Goal: Task Accomplishment & Management: Complete application form

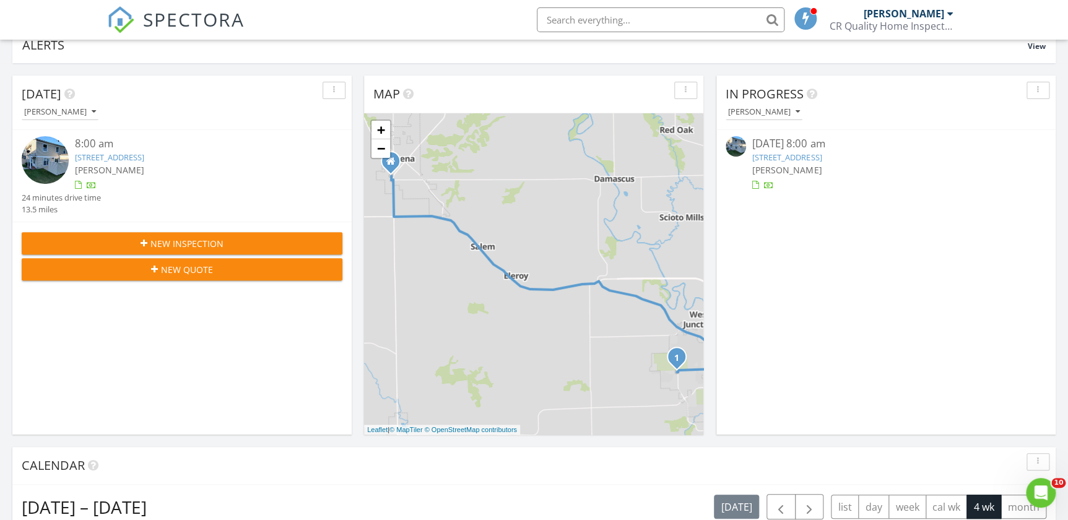
scroll to position [112, 0]
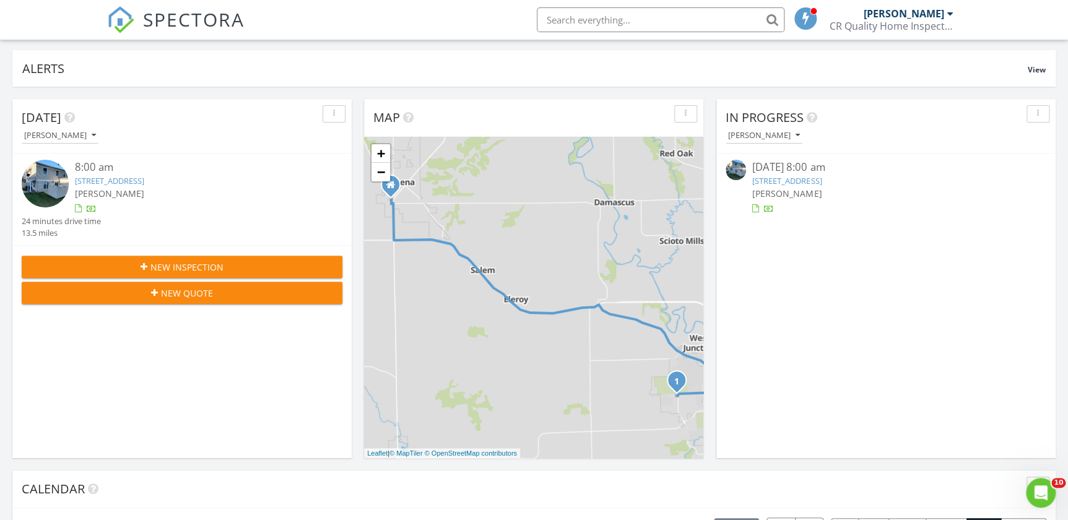
click at [161, 256] on button "New Inspection" at bounding box center [182, 267] width 321 height 22
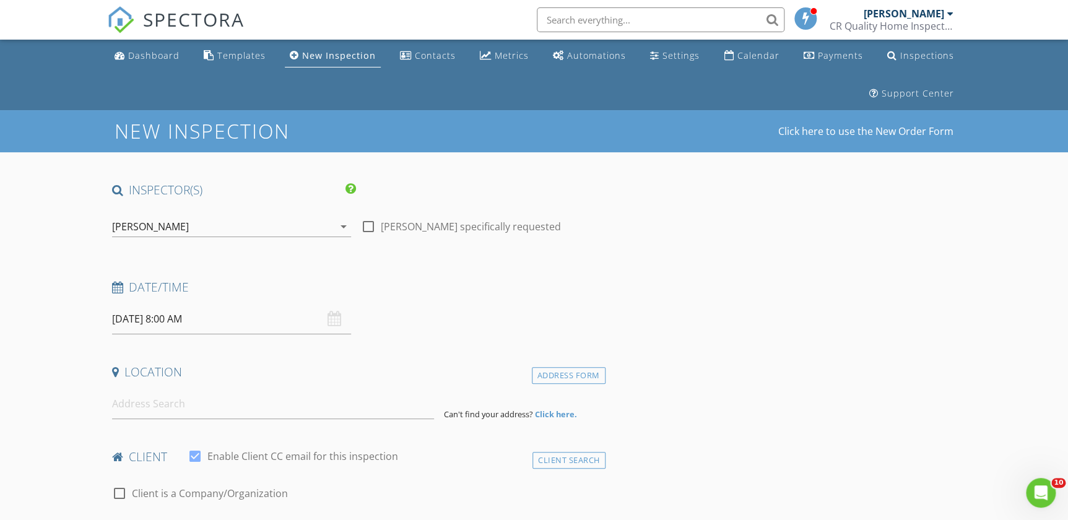
click at [363, 229] on div at bounding box center [368, 226] width 21 height 21
checkbox input "true"
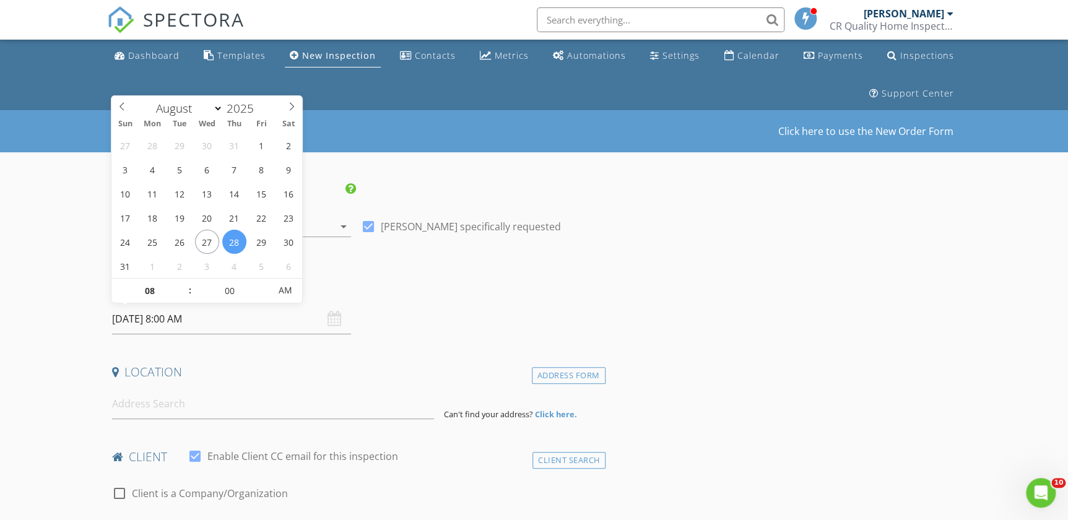
click at [253, 315] on input "08/28/2025 8:00 AM" at bounding box center [232, 319] width 240 height 30
type input "09"
type input "08/28/2025 9:00 AM"
click at [186, 284] on span at bounding box center [183, 284] width 9 height 12
type input "10"
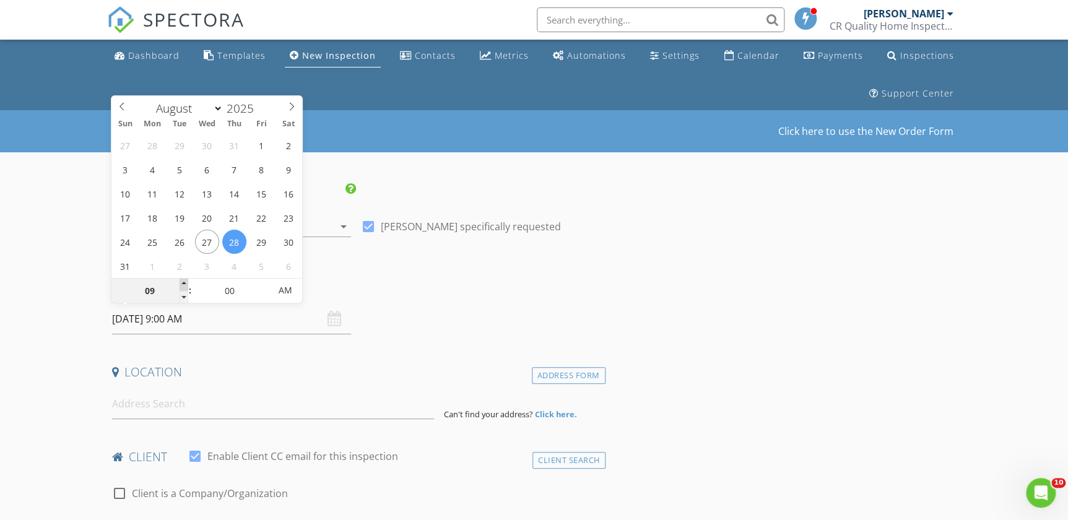
type input "08/28/2025 10:00 AM"
click at [186, 284] on span at bounding box center [183, 284] width 9 height 12
type input "11"
type input "08/28/2025 11:00 AM"
click at [186, 284] on span at bounding box center [183, 284] width 9 height 12
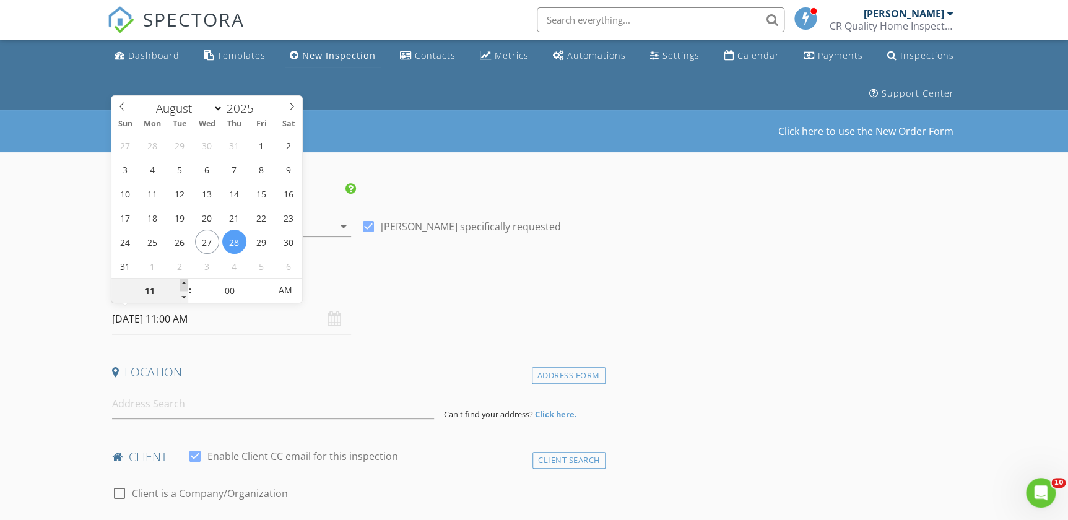
type input "12"
type input "08/28/2025 12:00 PM"
click at [186, 284] on span at bounding box center [183, 284] width 9 height 12
type input "01"
type input "[DATE] 1:00 PM"
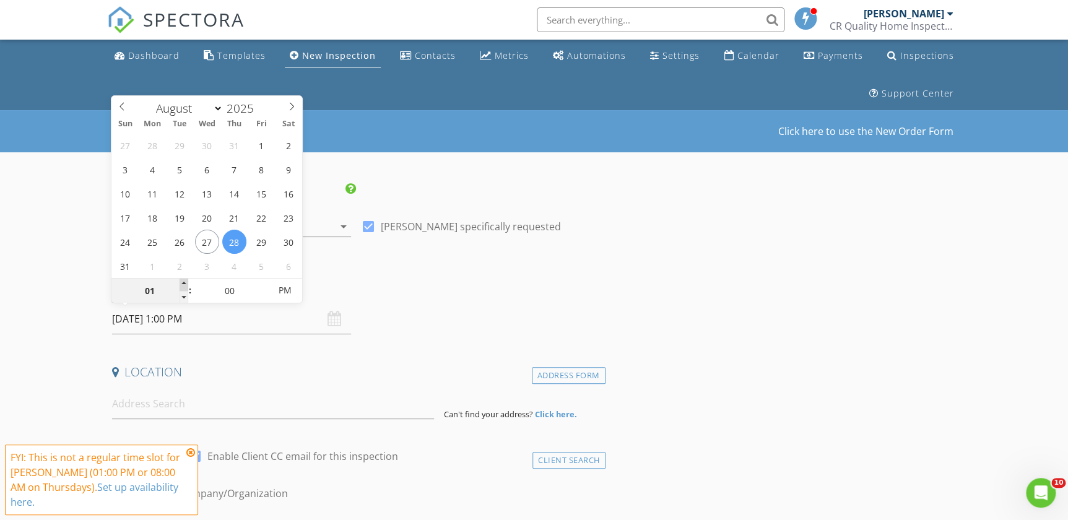
click at [186, 284] on span at bounding box center [183, 284] width 9 height 12
click at [415, 314] on div "Date/Time 08/28/2025 1:00 PM" at bounding box center [356, 306] width 498 height 55
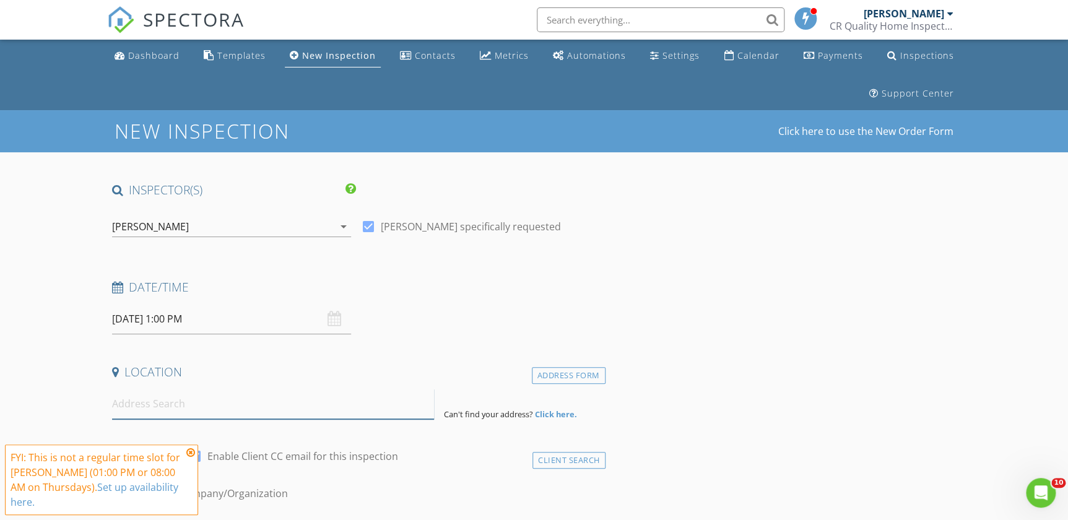
click at [193, 397] on input at bounding box center [273, 404] width 322 height 30
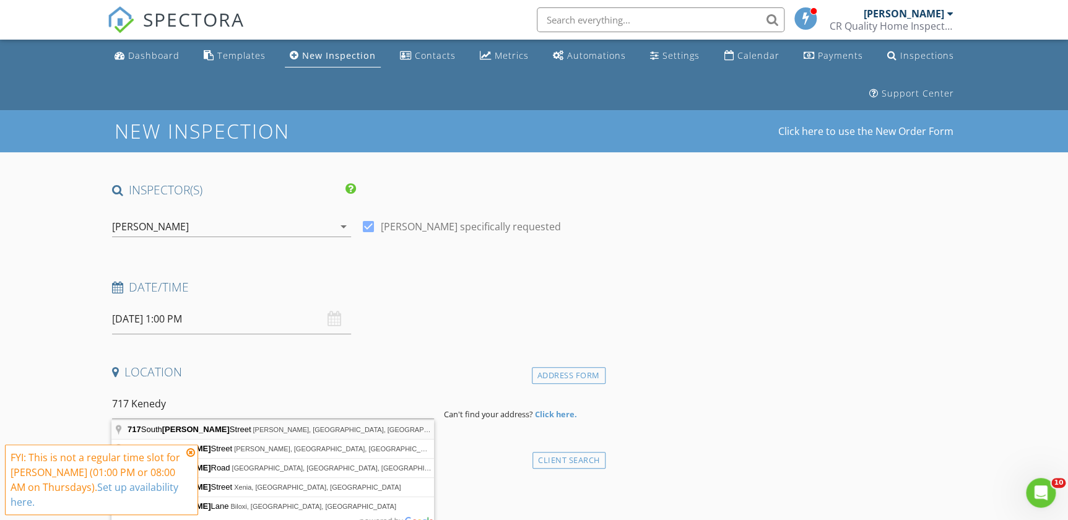
type input "717 South Kennedy Street, Shannon, IL, USA"
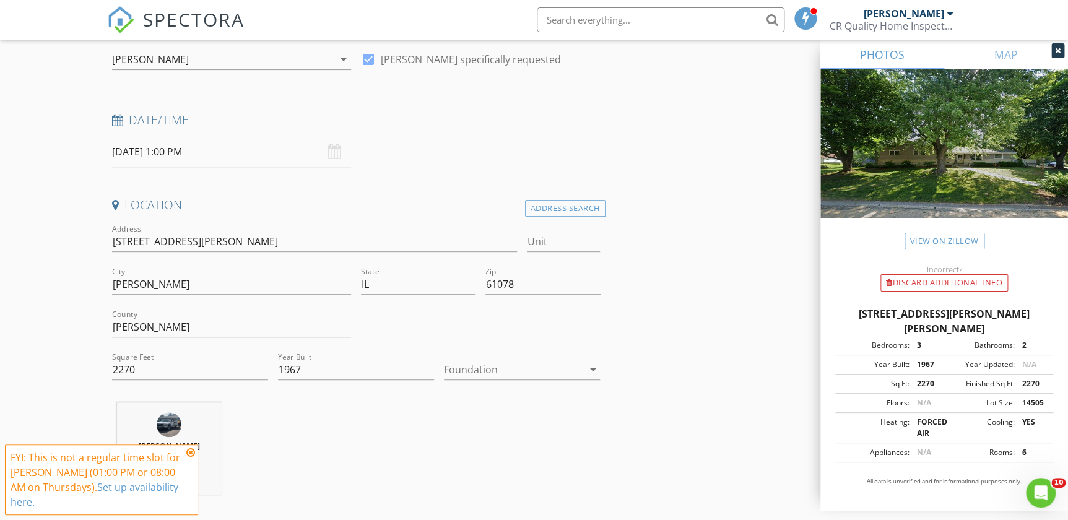
scroll to position [168, 0]
click at [142, 364] on input "2270" at bounding box center [190, 368] width 156 height 20
type input "2"
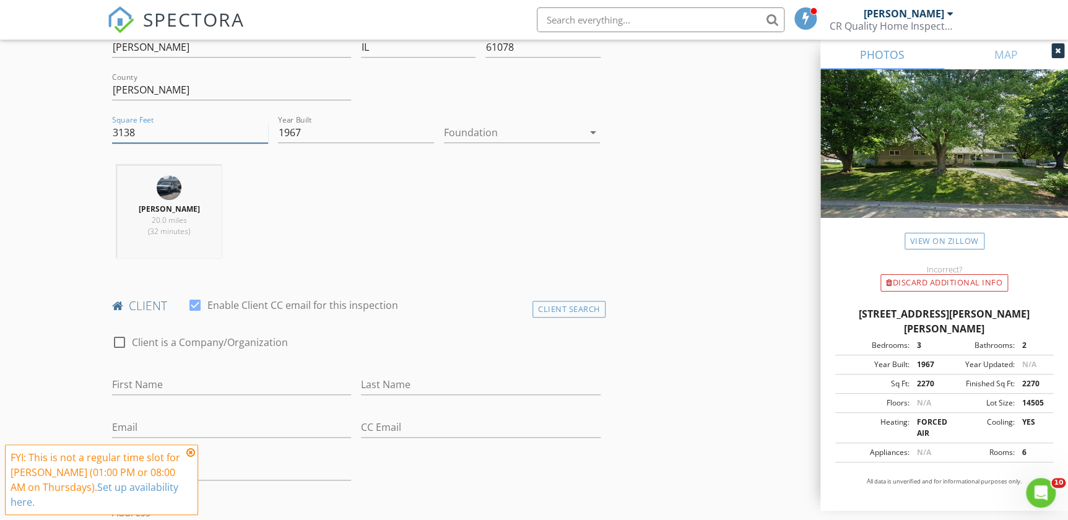
scroll to position [506, 0]
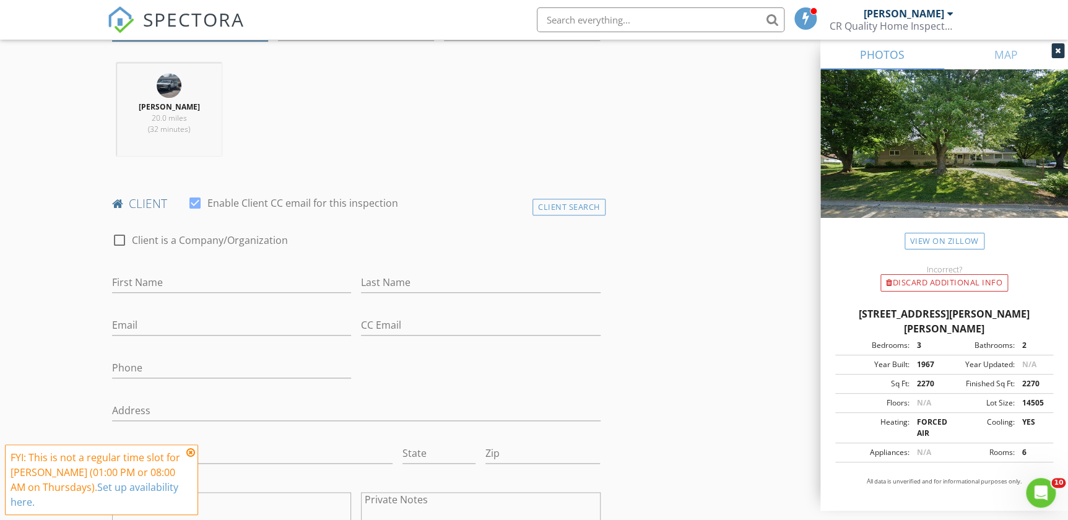
type input "3138"
click at [142, 283] on input "First Name" at bounding box center [232, 282] width 240 height 20
type input "Mark , Laura"
click at [416, 286] on input "Last Name" at bounding box center [481, 282] width 240 height 20
type input "Roach"
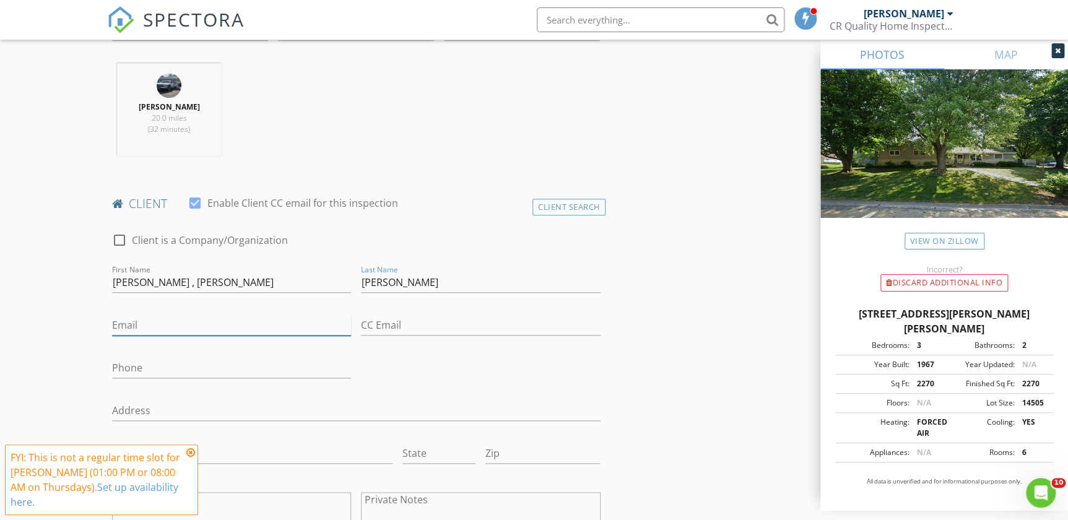
click at [146, 323] on input "Email" at bounding box center [232, 325] width 240 height 20
type input "depot.electric@gmail.com"
click at [140, 363] on input "Phone" at bounding box center [232, 368] width 240 height 20
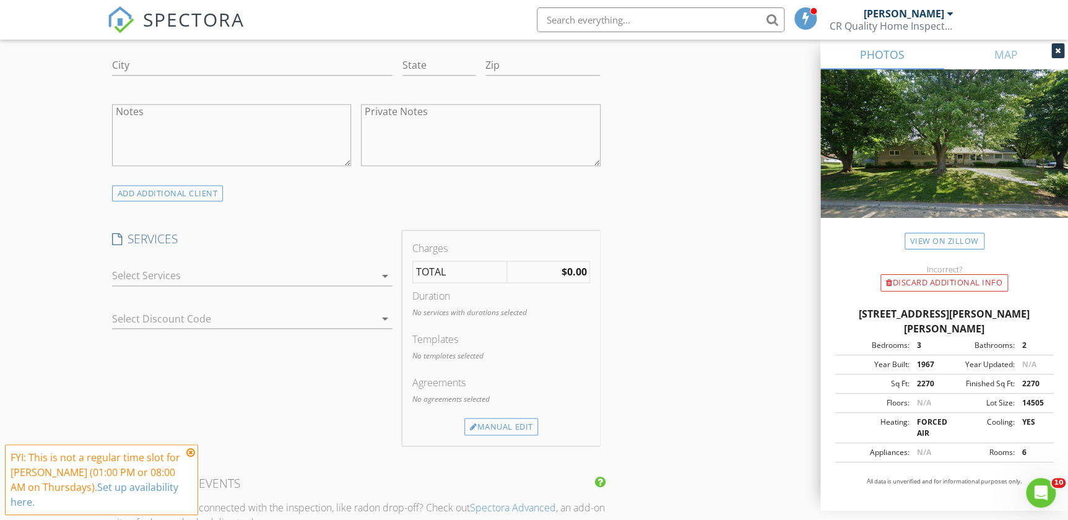
scroll to position [900, 0]
type input "563-212-7406"
click at [207, 269] on div at bounding box center [244, 270] width 264 height 20
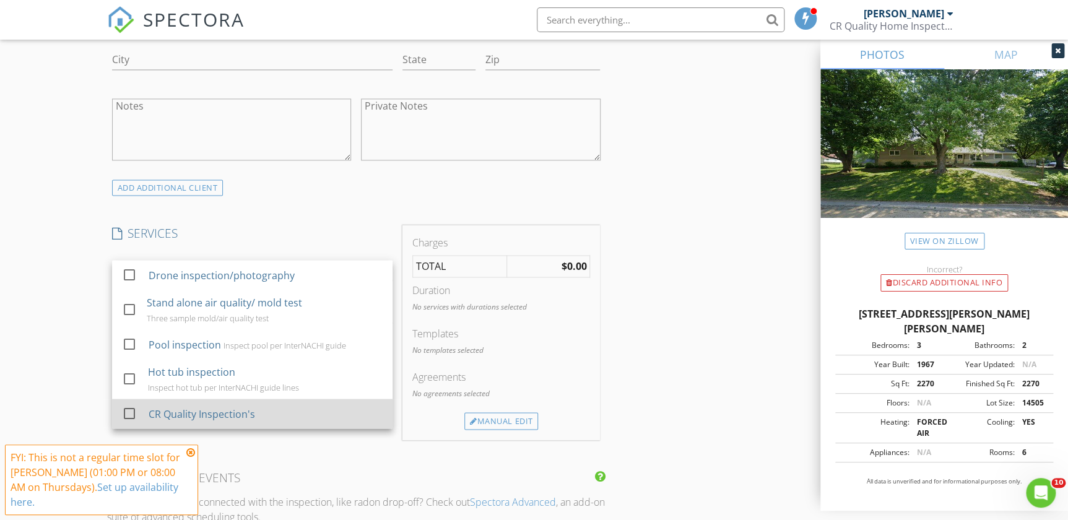
click at [226, 415] on div "CR Quality Inspection's" at bounding box center [202, 413] width 106 height 15
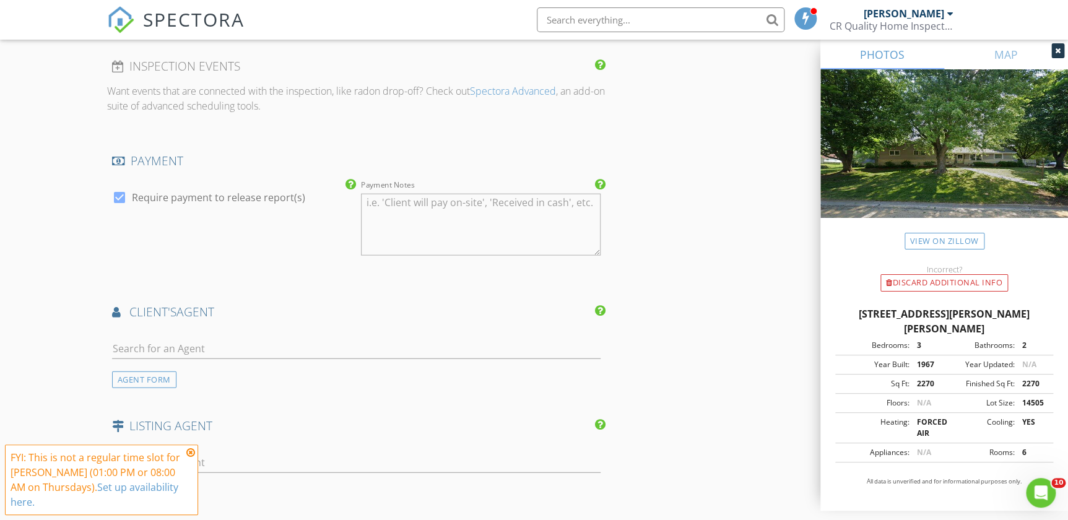
scroll to position [1350, 0]
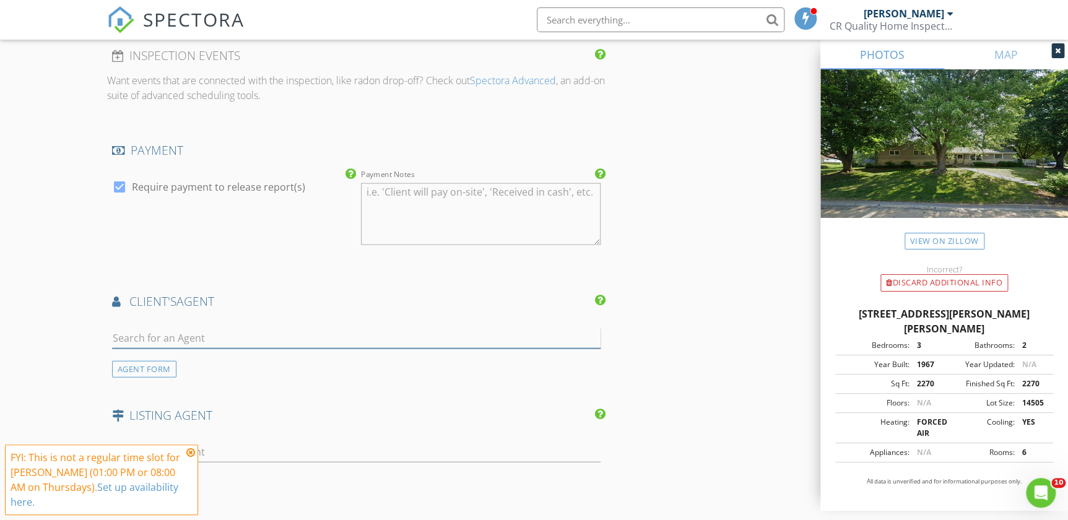
click at [247, 328] on input "text" at bounding box center [356, 338] width 488 height 20
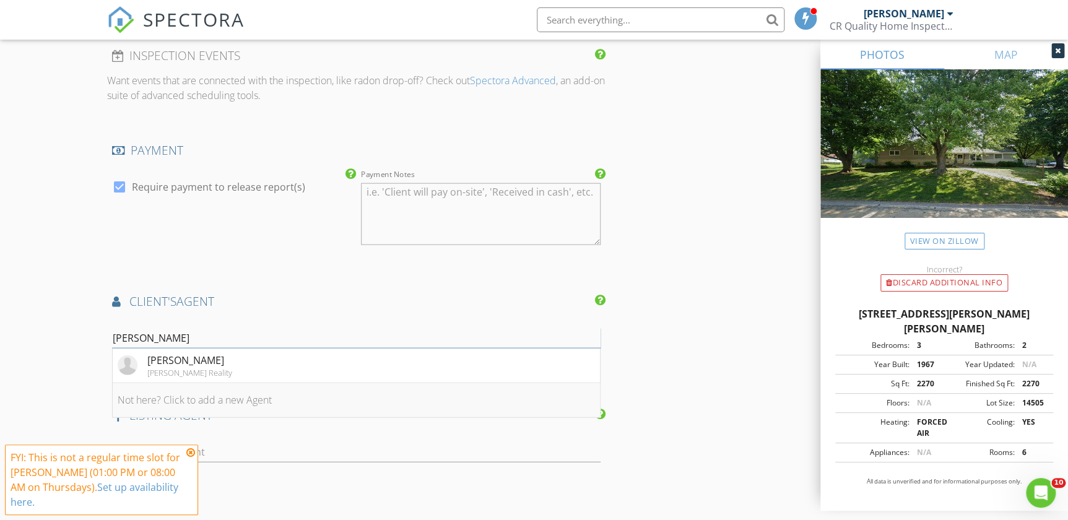
type input "Brandon"
click at [215, 389] on li "Not here? Click to add a new Agent" at bounding box center [356, 400] width 487 height 35
click at [229, 321] on div "First Name" at bounding box center [232, 341] width 240 height 40
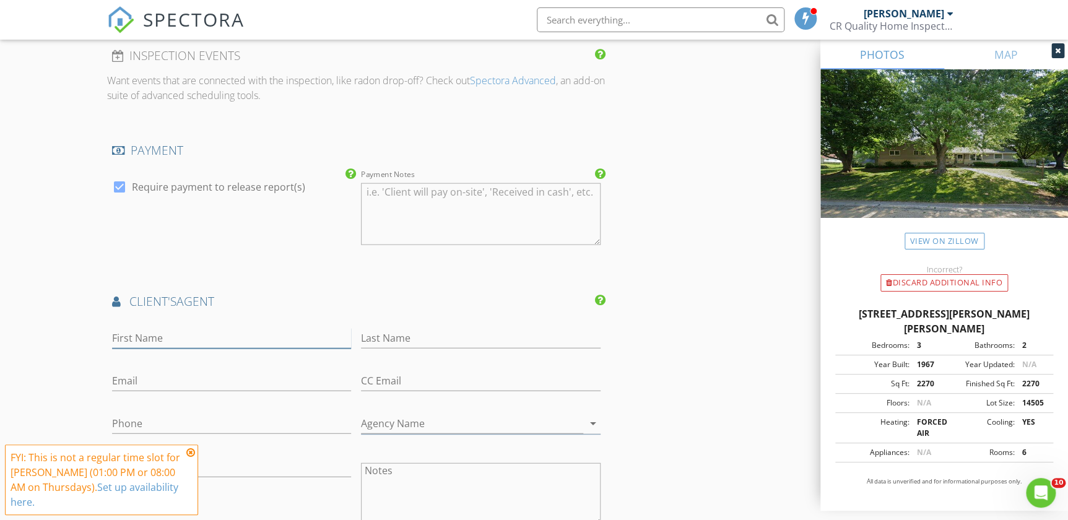
click at [189, 328] on input "First Name" at bounding box center [232, 338] width 240 height 20
type input "Brandan"
click at [396, 329] on input "Last Name" at bounding box center [481, 338] width 240 height 20
type input "Harman"
click at [225, 371] on input "Email" at bounding box center [232, 381] width 240 height 20
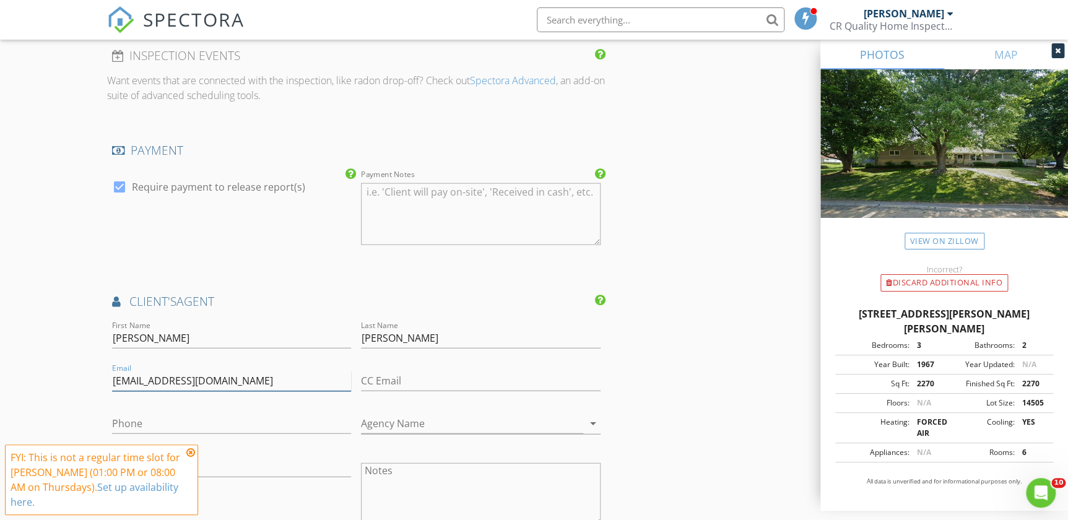
type input "realtorbrandonharmon@gmail.com"
click at [174, 413] on input "Phone" at bounding box center [232, 423] width 240 height 20
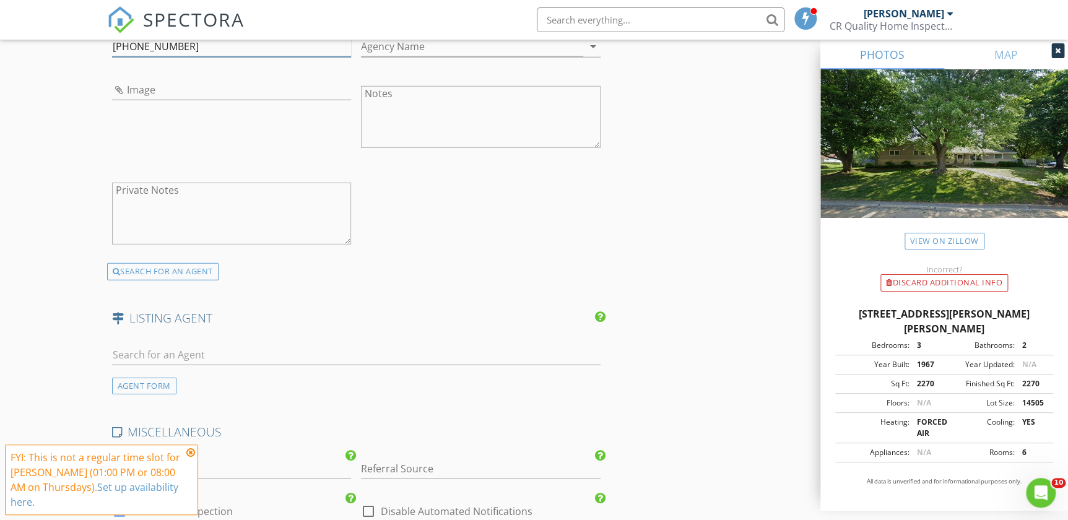
scroll to position [1744, 0]
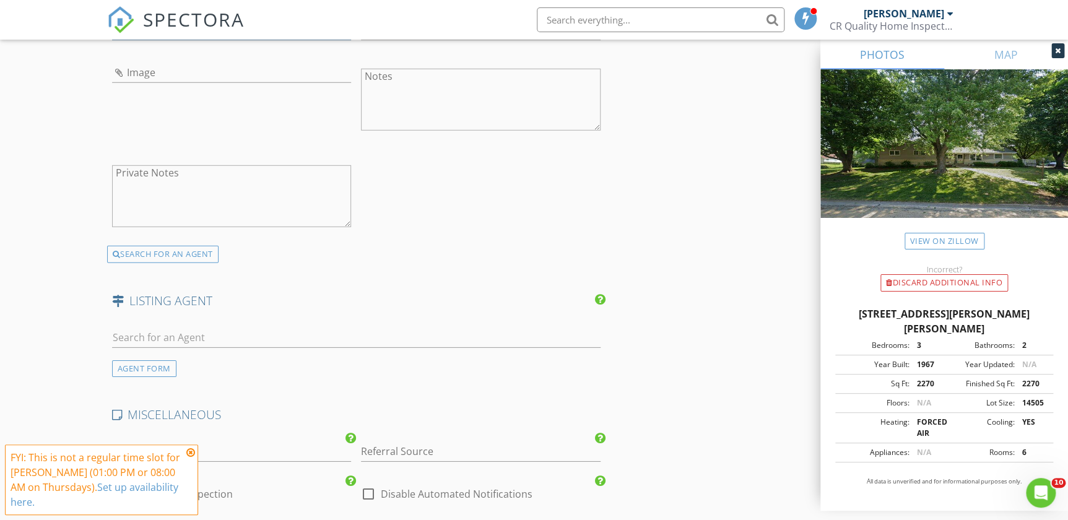
type input "815-275-9202"
click at [218, 327] on input "text" at bounding box center [356, 337] width 488 height 20
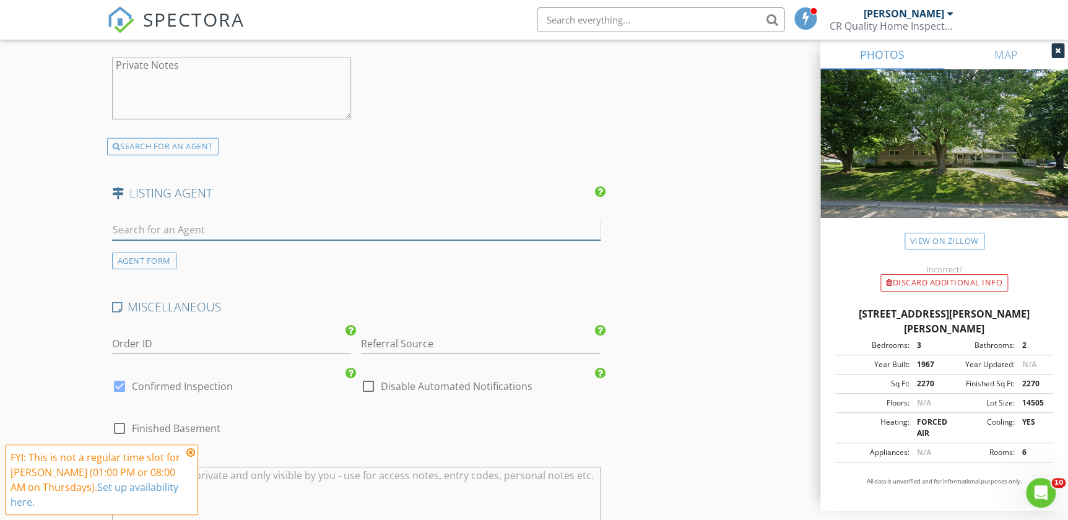
scroll to position [1857, 0]
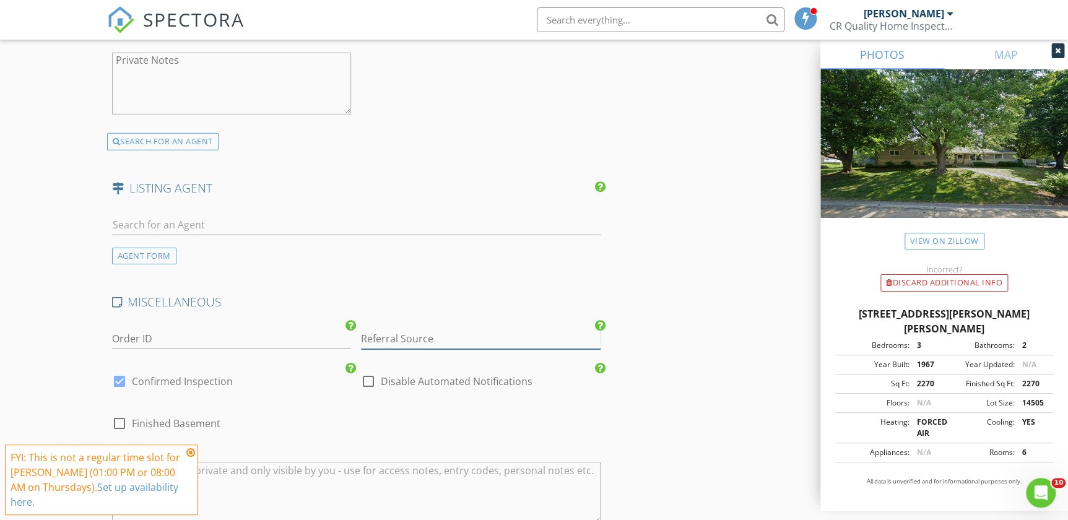
click at [386, 329] on input "Referral Source" at bounding box center [481, 339] width 240 height 20
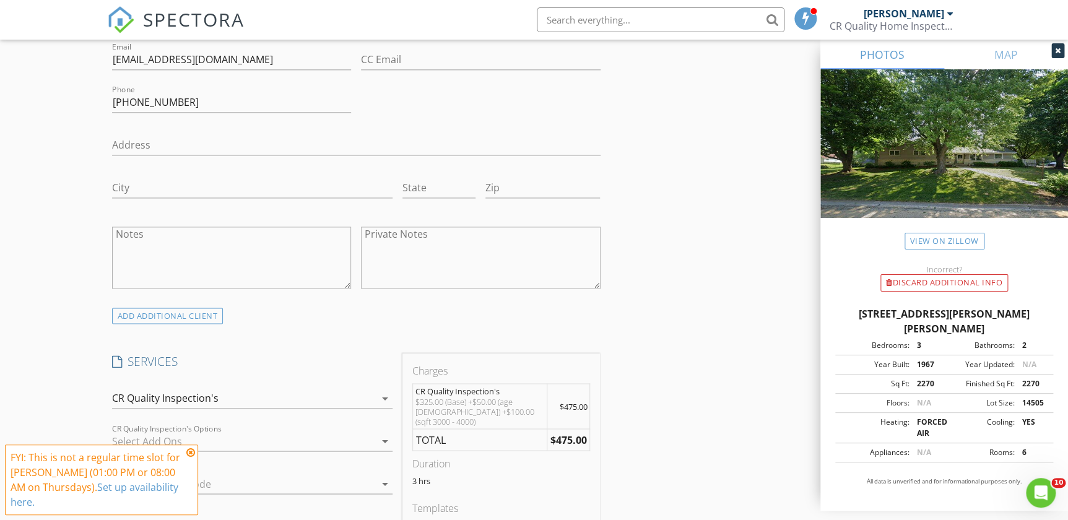
scroll to position [740, 0]
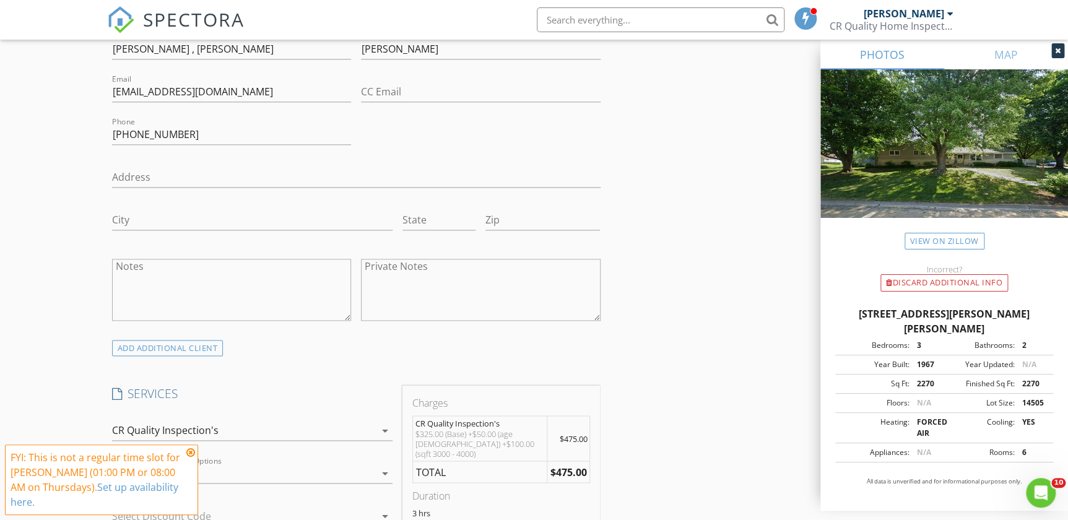
type input "Brandon Harmon"
click at [189, 447] on icon at bounding box center [190, 452] width 9 height 10
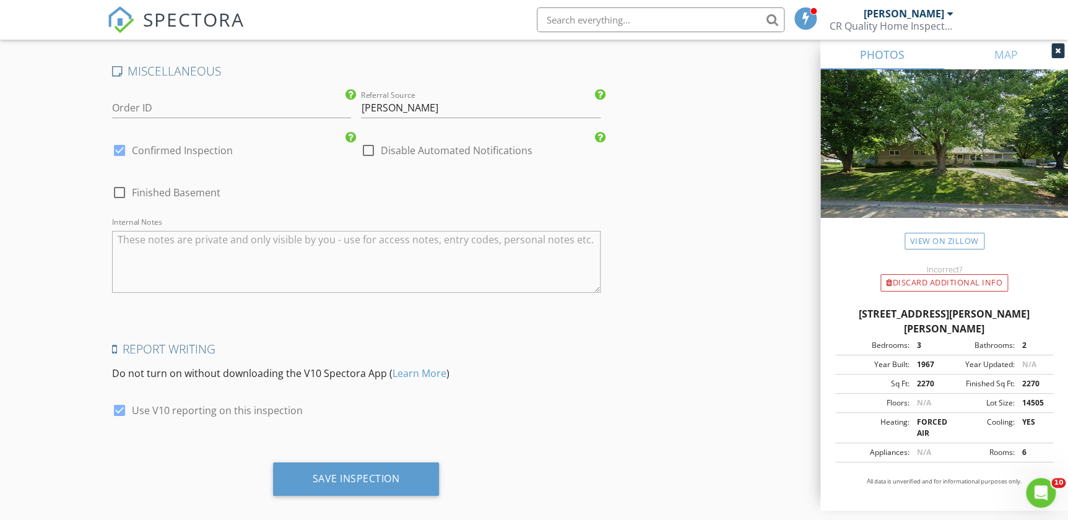
scroll to position [2090, 0]
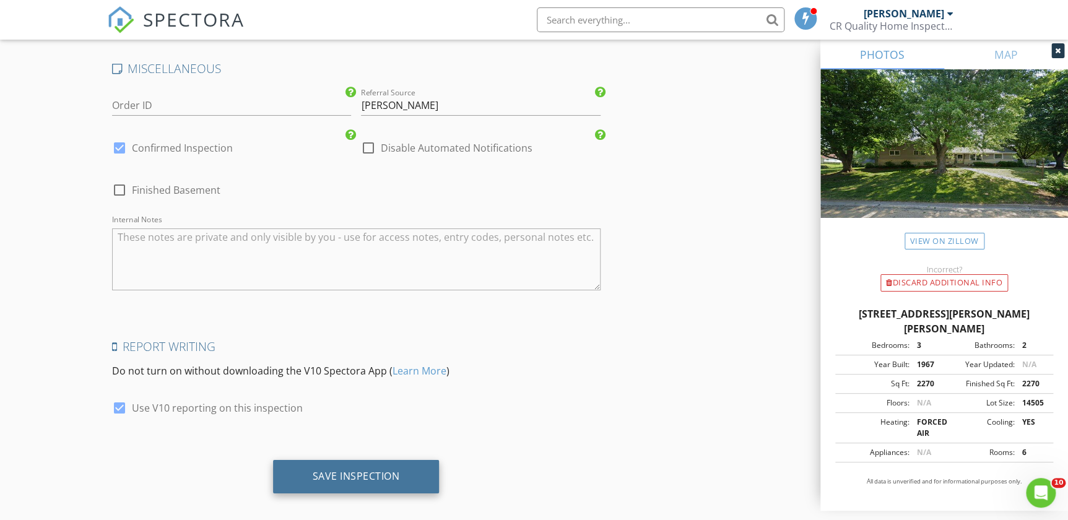
click at [348, 470] on div "Save Inspection" at bounding box center [356, 476] width 87 height 12
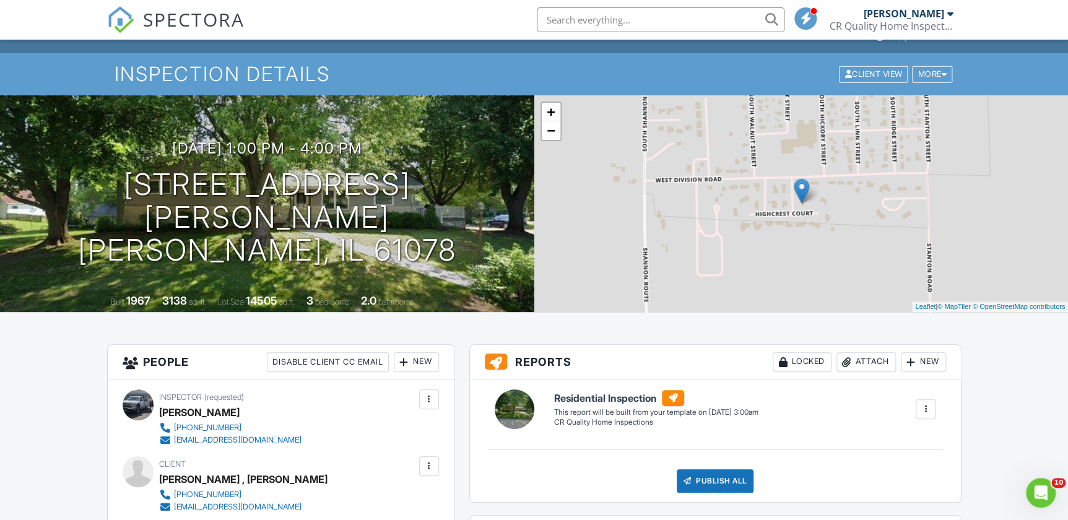
scroll to position [56, 0]
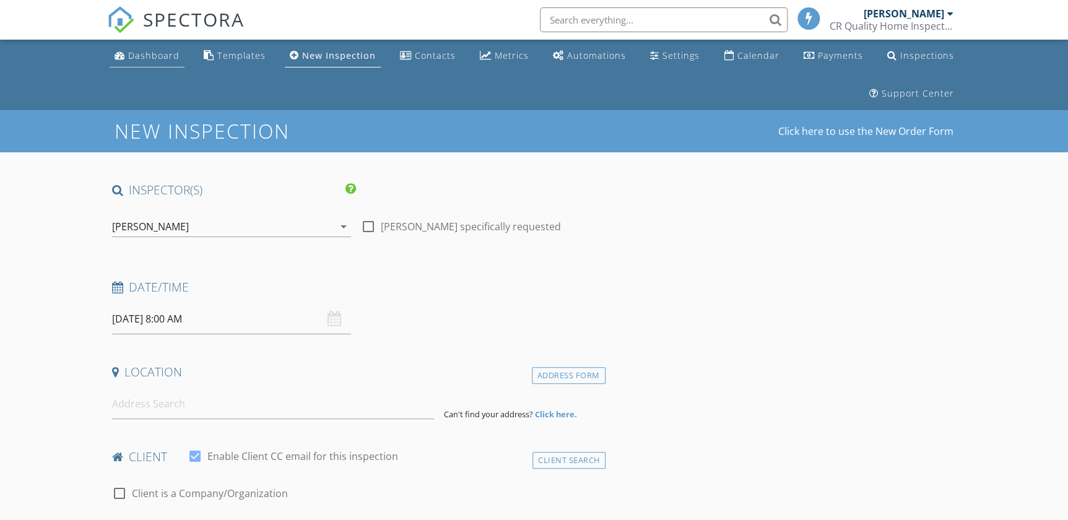
drag, startPoint x: 142, startPoint y: 59, endPoint x: 137, endPoint y: 55, distance: 6.6
click at [142, 59] on div "Dashboard" at bounding box center [153, 56] width 51 height 12
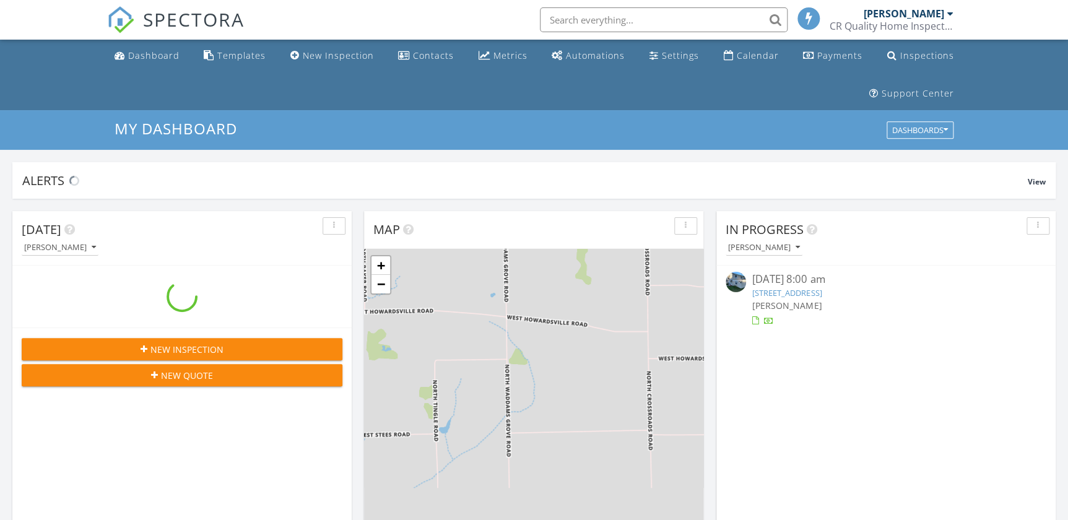
scroll to position [1144, 1085]
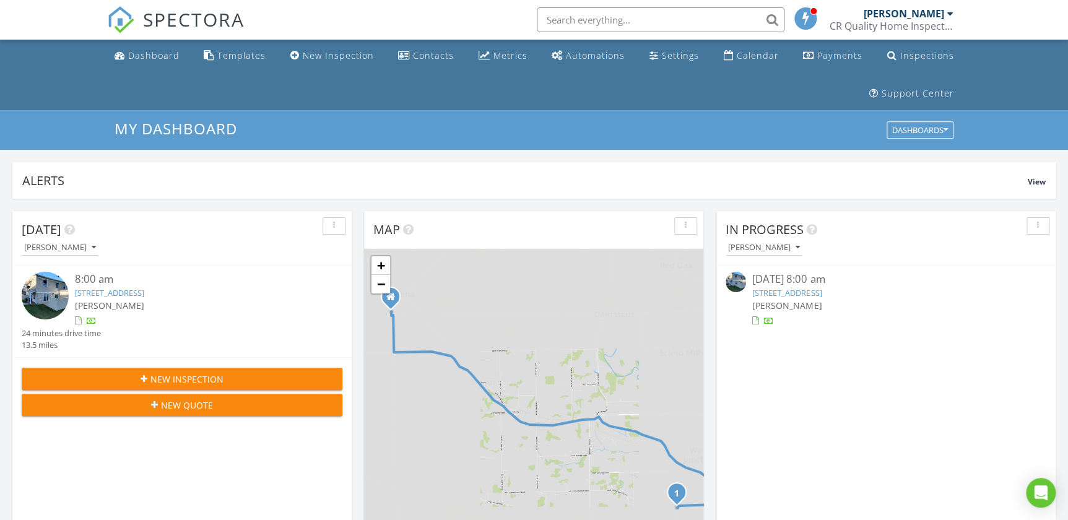
click at [784, 290] on link "604 Kiwanis Ct 3, Freeport, IL 61032" at bounding box center [786, 292] width 69 height 11
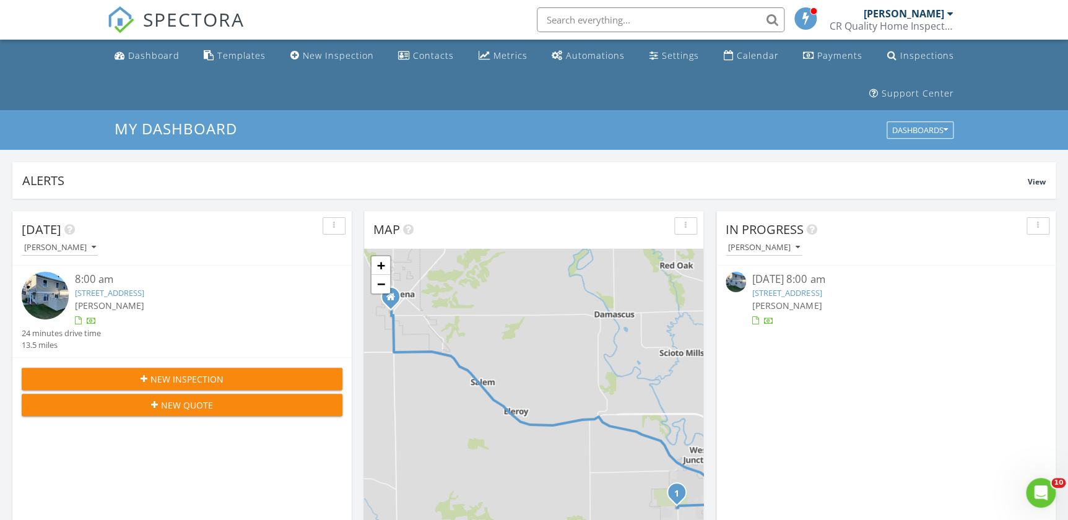
scroll to position [0, 0]
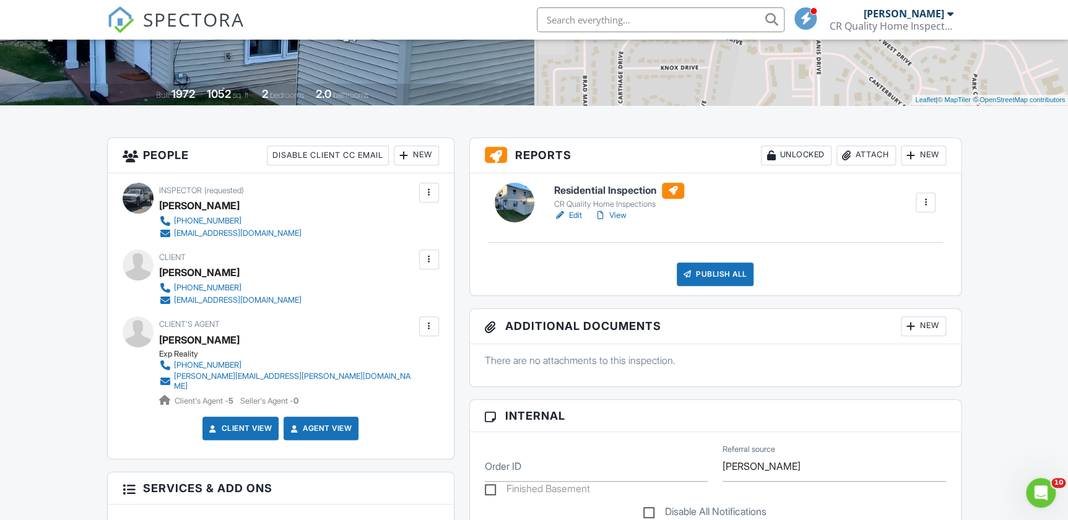
scroll to position [281, 0]
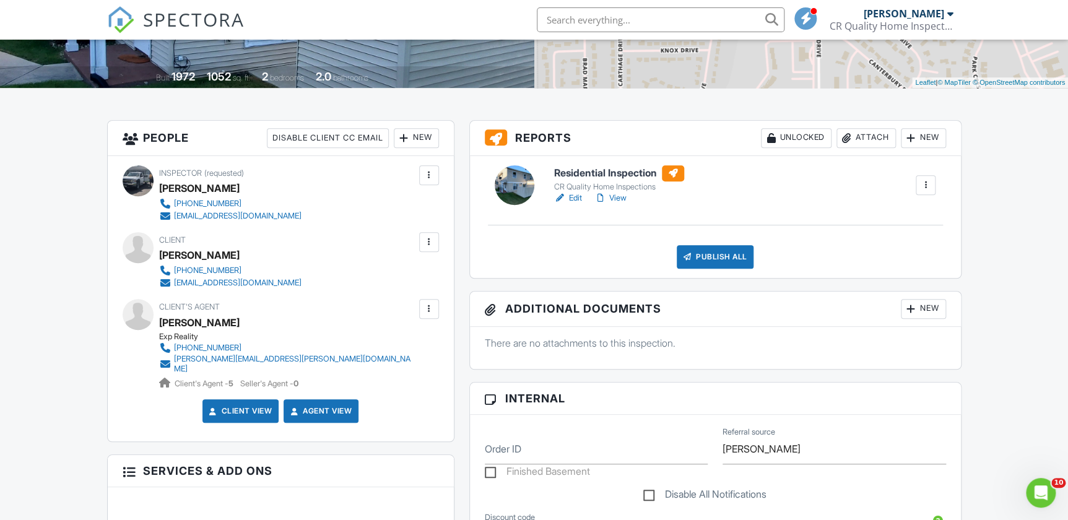
click at [624, 195] on link "View" at bounding box center [610, 198] width 32 height 12
